Goal: Find specific page/section: Find specific page/section

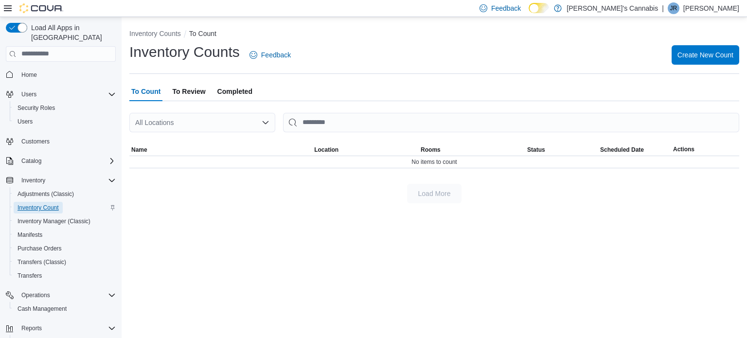
click at [50, 204] on span "Inventory Count" at bounding box center [38, 208] width 41 height 8
click at [31, 71] on span "Home" at bounding box center [29, 75] width 16 height 8
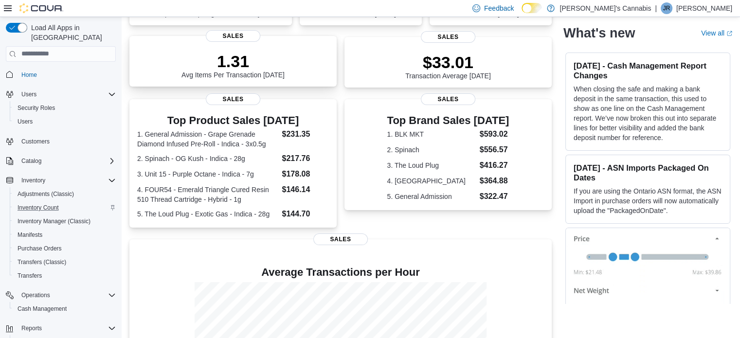
scroll to position [122, 0]
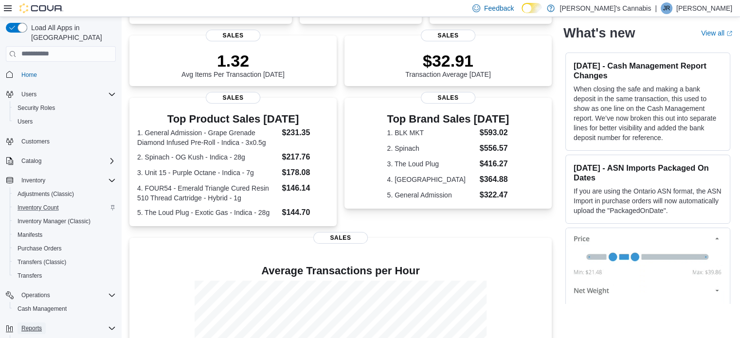
click at [38, 325] on span "Reports" at bounding box center [31, 329] width 20 height 8
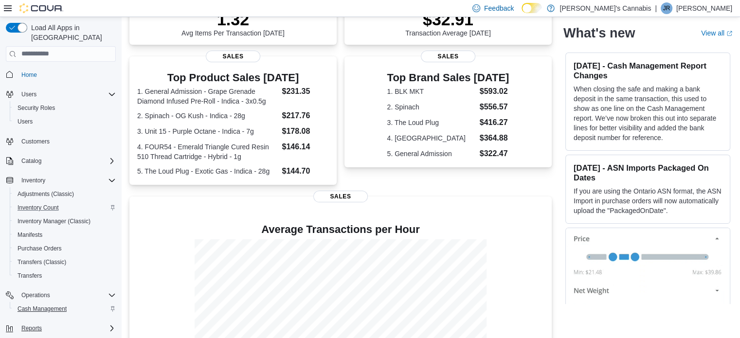
scroll to position [16, 0]
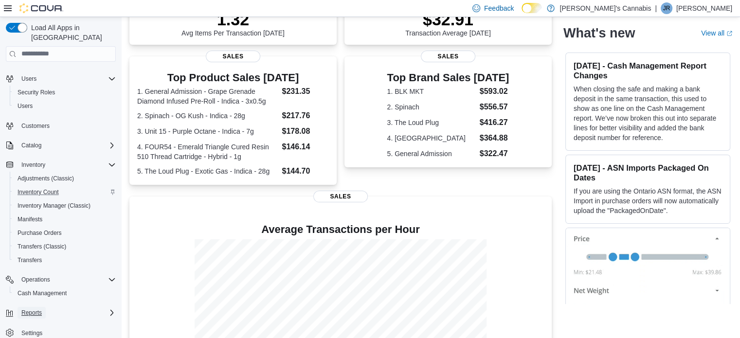
click at [43, 307] on button "Reports" at bounding box center [32, 313] width 28 height 12
click at [42, 307] on button "Reports" at bounding box center [32, 313] width 28 height 12
click at [41, 324] on div "Settings" at bounding box center [61, 333] width 110 height 18
click at [112, 309] on icon "Complex example" at bounding box center [112, 313] width 8 height 8
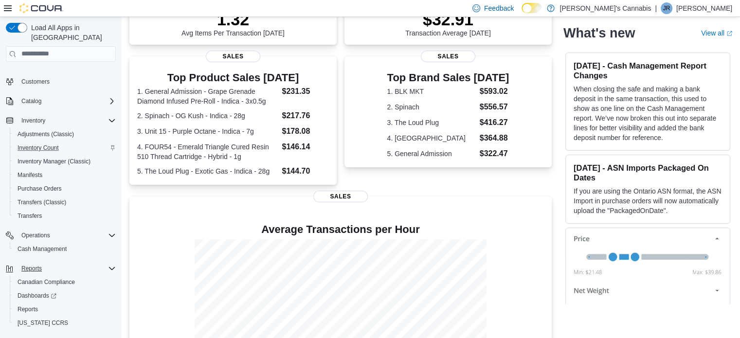
scroll to position [62, 0]
click at [31, 304] on span "Reports" at bounding box center [28, 308] width 20 height 8
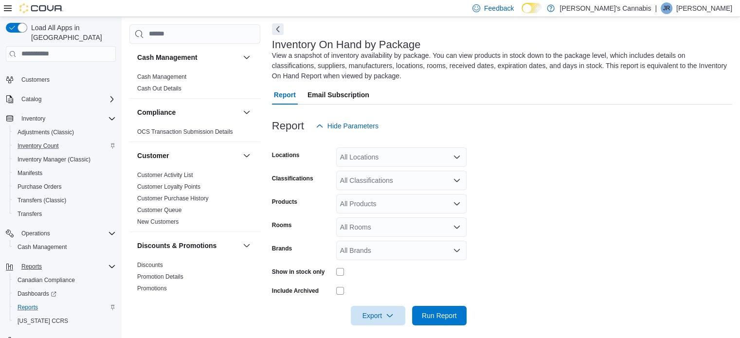
scroll to position [43, 0]
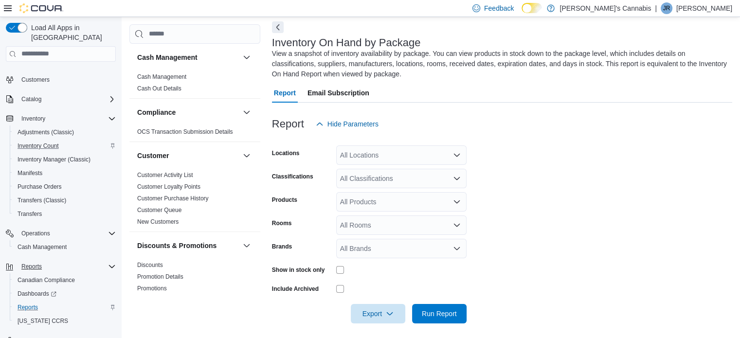
click at [388, 148] on div "All Locations" at bounding box center [401, 154] width 130 height 19
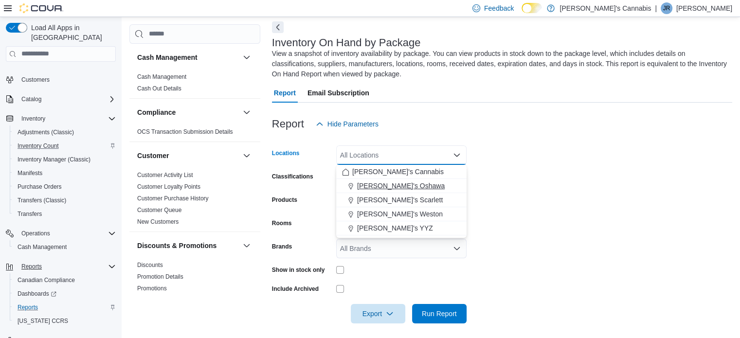
click at [397, 182] on span "MaryJane's Oshawa" at bounding box center [401, 186] width 88 height 10
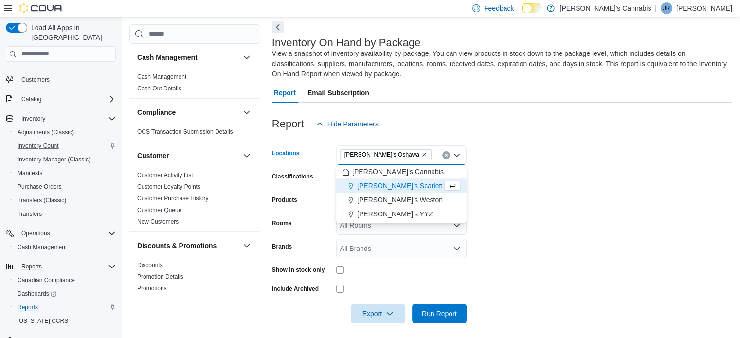
click at [484, 177] on form "Locations MaryJane's Oshawa Combo box. Selected. MaryJane's Oshawa. Press Backs…" at bounding box center [502, 229] width 460 height 190
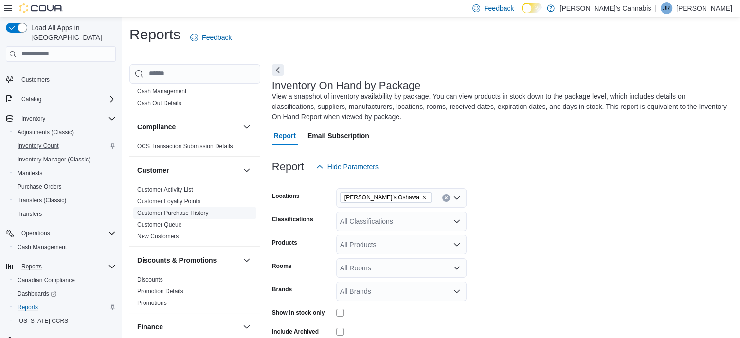
scroll to position [0, 0]
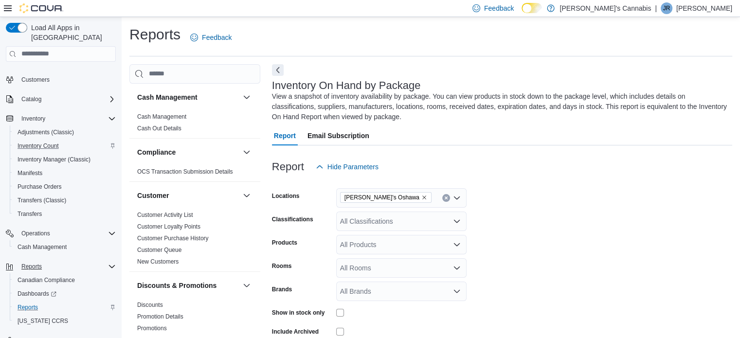
click at [713, 14] on p "Jake Reilly" at bounding box center [704, 8] width 56 height 12
click at [674, 89] on span "Sign Out" at bounding box center [669, 93] width 26 height 10
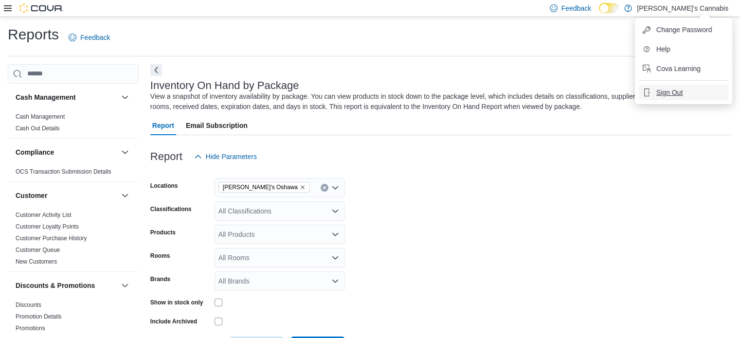
click at [672, 93] on span "Sign Out" at bounding box center [669, 93] width 26 height 10
